Goal: Task Accomplishment & Management: Use online tool/utility

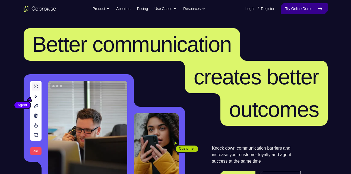
click at [300, 11] on link "Try Online Demo" at bounding box center [304, 8] width 47 height 11
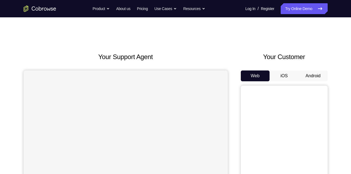
click at [313, 74] on button "Android" at bounding box center [313, 76] width 29 height 11
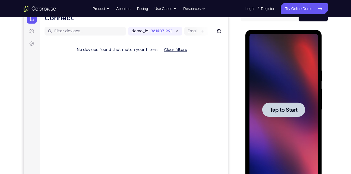
scroll to position [61, 0]
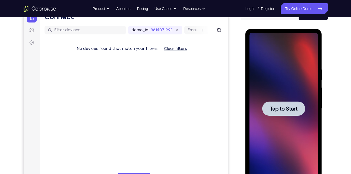
click at [279, 114] on div at bounding box center [283, 109] width 43 height 14
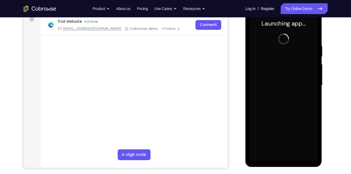
scroll to position [85, 0]
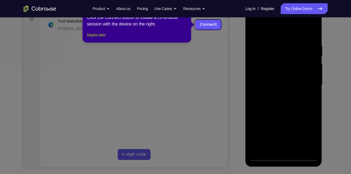
click at [104, 38] on button "Maybe later" at bounding box center [96, 35] width 19 height 7
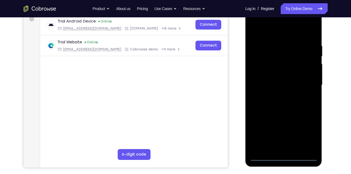
click at [280, 157] on div at bounding box center [283, 85] width 68 height 152
click at [308, 137] on div at bounding box center [283, 85] width 68 height 152
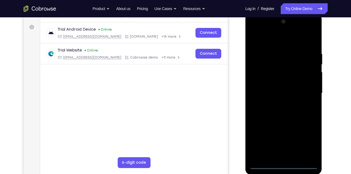
click at [265, 30] on div at bounding box center [283, 93] width 68 height 152
click at [304, 92] on div at bounding box center [283, 93] width 68 height 152
click at [276, 102] on div at bounding box center [283, 93] width 68 height 152
click at [271, 91] on div at bounding box center [283, 93] width 68 height 152
click at [275, 83] on div at bounding box center [283, 93] width 68 height 152
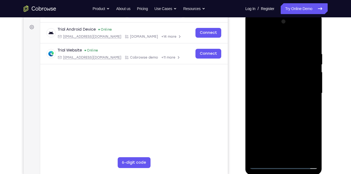
click at [270, 94] on div at bounding box center [283, 93] width 68 height 152
click at [273, 112] on div at bounding box center [283, 93] width 68 height 152
click at [285, 118] on div at bounding box center [283, 93] width 68 height 152
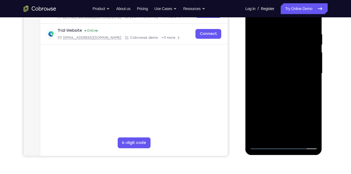
scroll to position [97, 0]
click at [315, 98] on div at bounding box center [283, 73] width 68 height 152
click at [314, 98] on div at bounding box center [283, 73] width 68 height 152
click at [255, 97] on div at bounding box center [283, 73] width 68 height 152
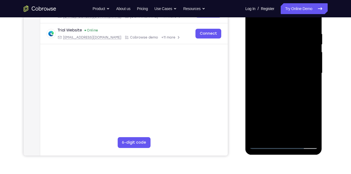
click at [254, 98] on div at bounding box center [283, 73] width 68 height 152
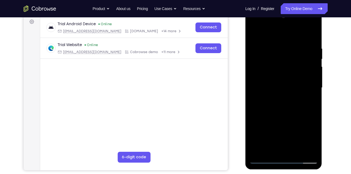
scroll to position [83, 0]
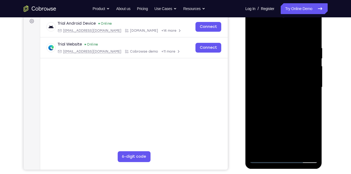
click at [315, 110] on div at bounding box center [283, 87] width 68 height 152
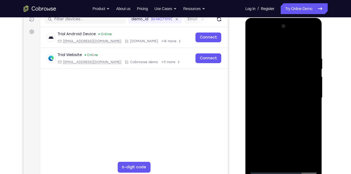
click at [274, 55] on div at bounding box center [283, 98] width 68 height 152
drag, startPoint x: 274, startPoint y: 55, endPoint x: 280, endPoint y: 68, distance: 15.1
click at [280, 68] on div at bounding box center [283, 98] width 68 height 152
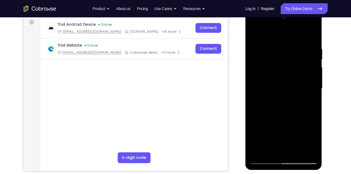
scroll to position [82, 0]
click at [304, 150] on div at bounding box center [283, 88] width 68 height 152
click at [305, 149] on div at bounding box center [283, 88] width 68 height 152
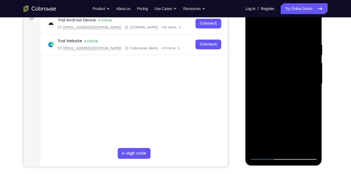
scroll to position [86, 0]
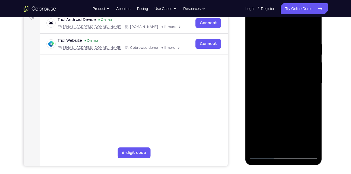
click at [305, 144] on div at bounding box center [283, 84] width 68 height 152
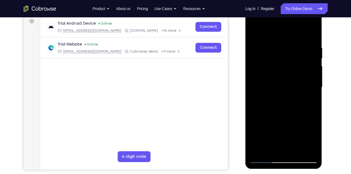
scroll to position [83, 0]
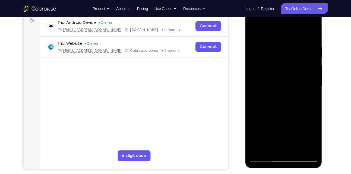
click at [307, 148] on div at bounding box center [283, 87] width 68 height 152
click at [311, 150] on div at bounding box center [283, 87] width 68 height 152
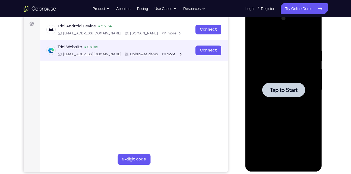
scroll to position [81, 0]
